Goal: Use online tool/utility

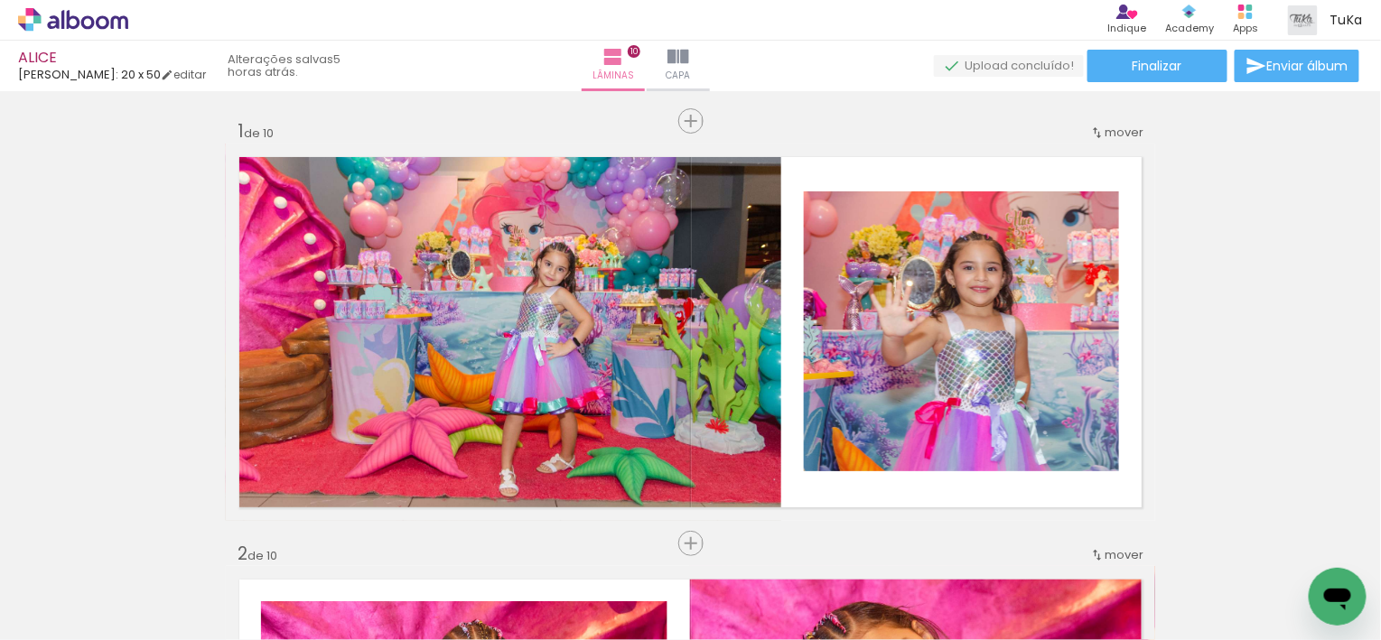
scroll to position [30229, 0]
